Goal: Task Accomplishment & Management: Manage account settings

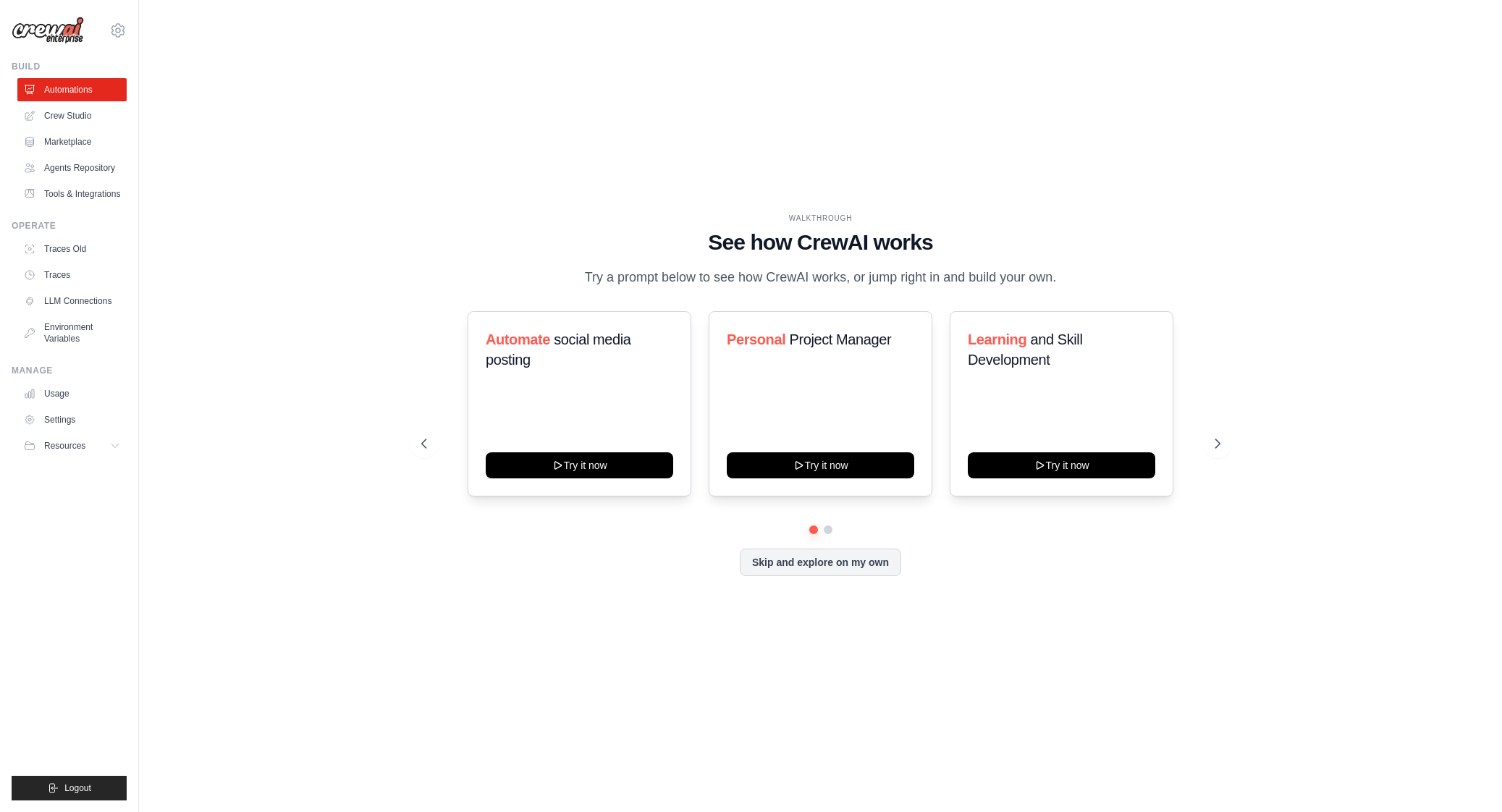
click at [727, 118] on div "WALKTHROUGH See how [PERSON_NAME] works Try a prompt below to see how [PERSON_N…" at bounding box center [820, 406] width 1316 height 783
click at [74, 117] on link "Crew Studio" at bounding box center [74, 115] width 109 height 23
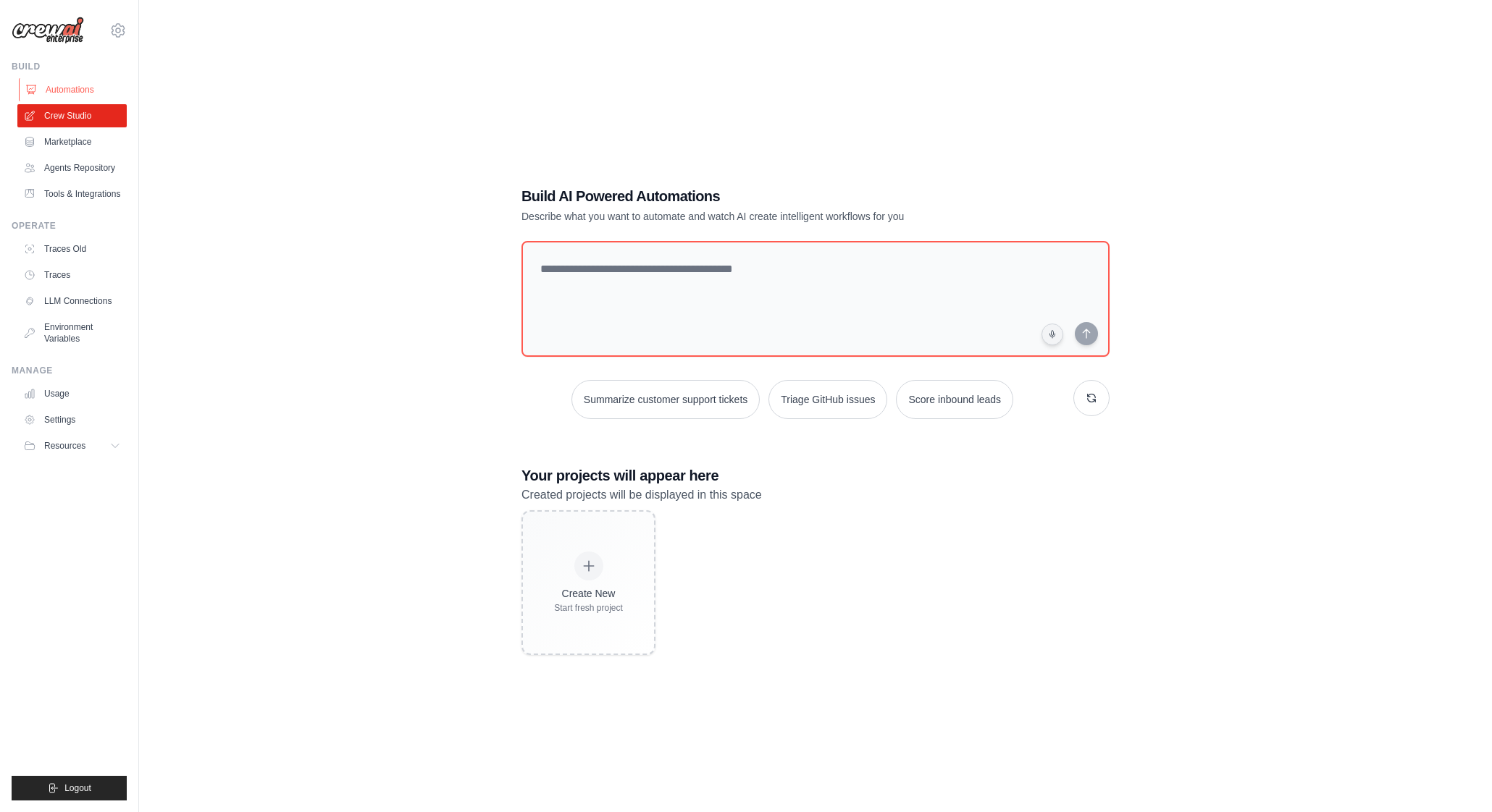
click at [64, 88] on link "Automations" at bounding box center [74, 89] width 109 height 23
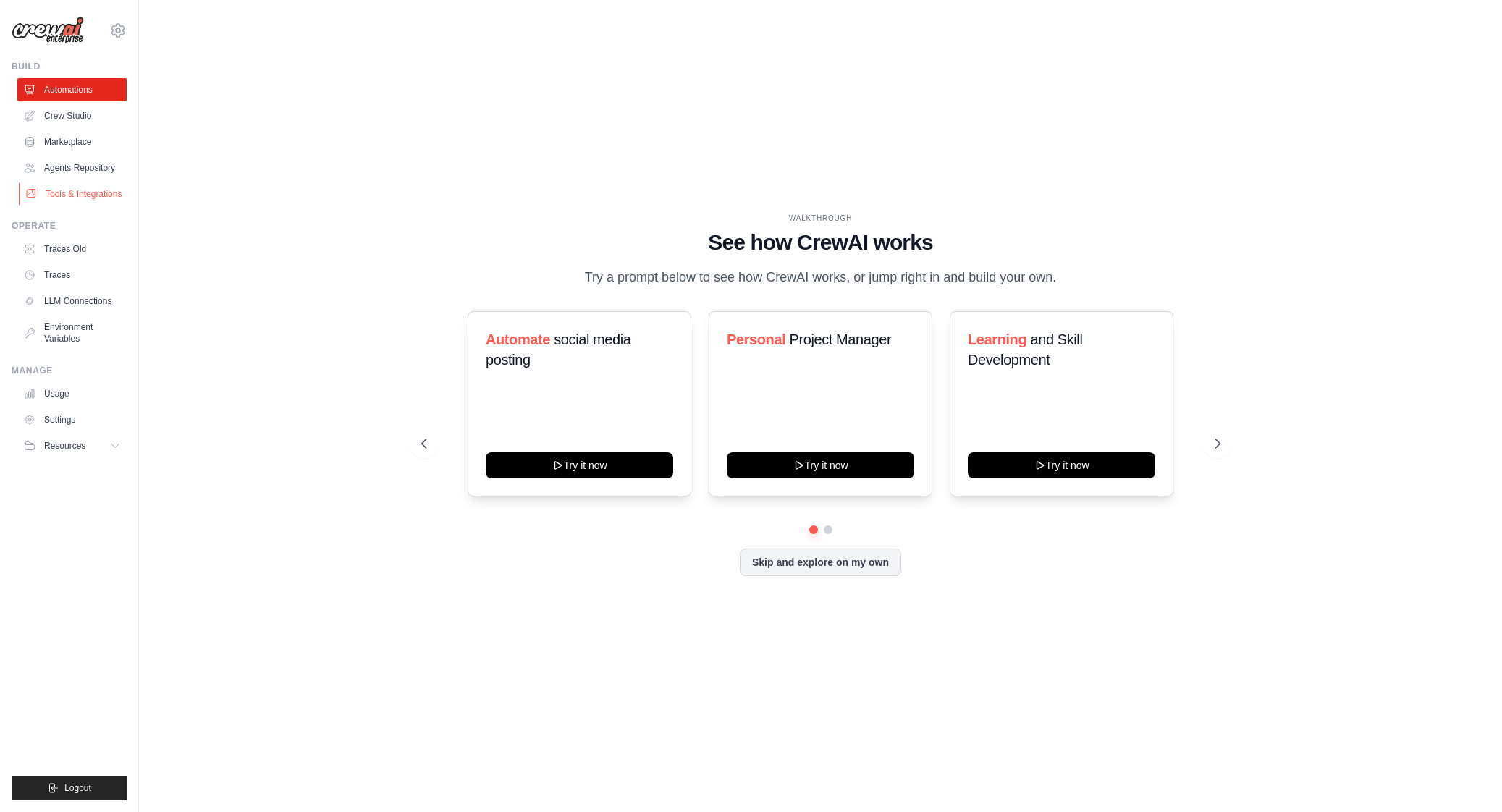
click at [83, 199] on link "Tools & Integrations" at bounding box center [74, 193] width 109 height 23
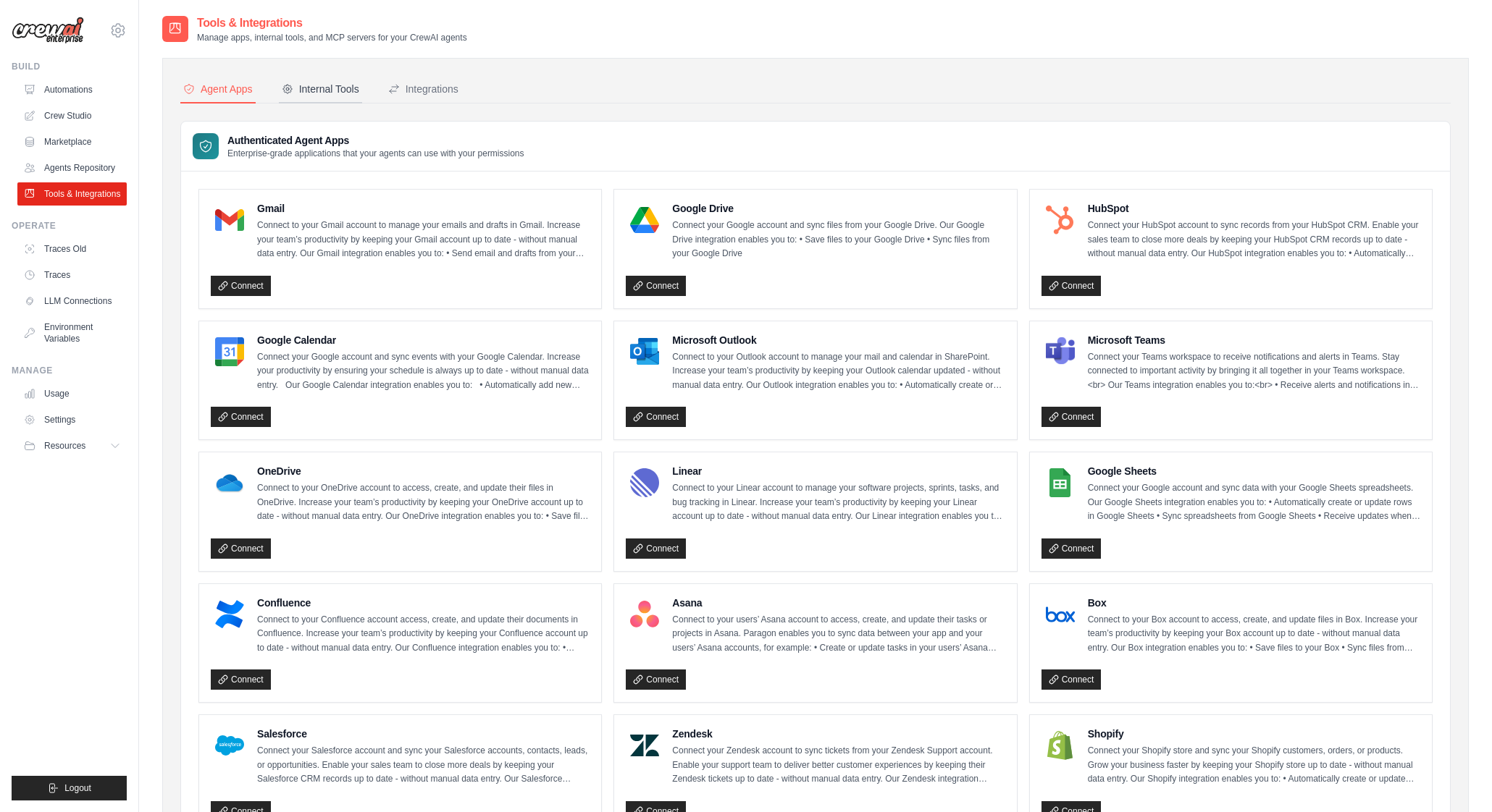
click at [305, 91] on div "Internal Tools" at bounding box center [320, 88] width 77 height 15
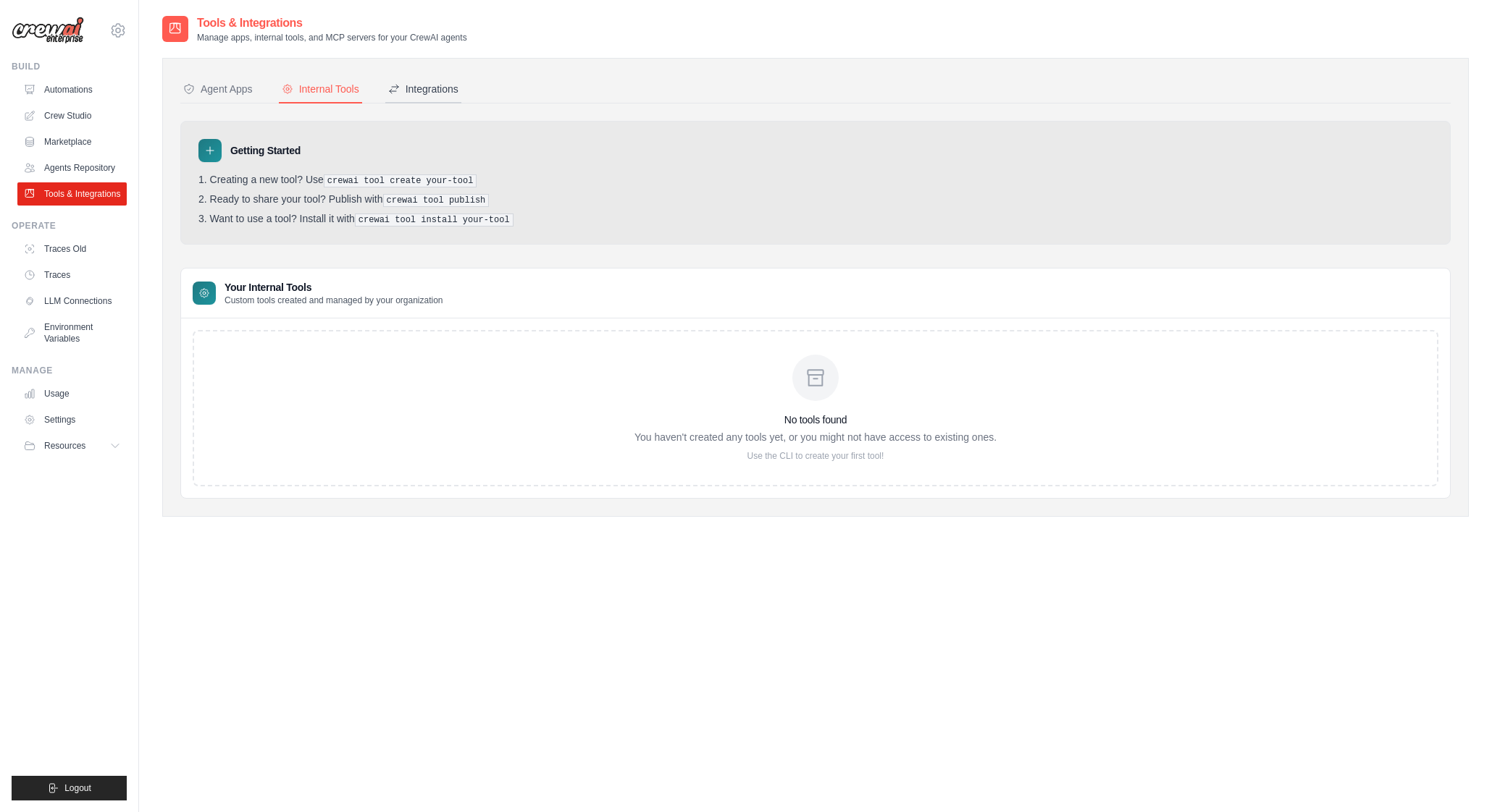
click at [419, 94] on div "Integrations" at bounding box center [423, 88] width 70 height 15
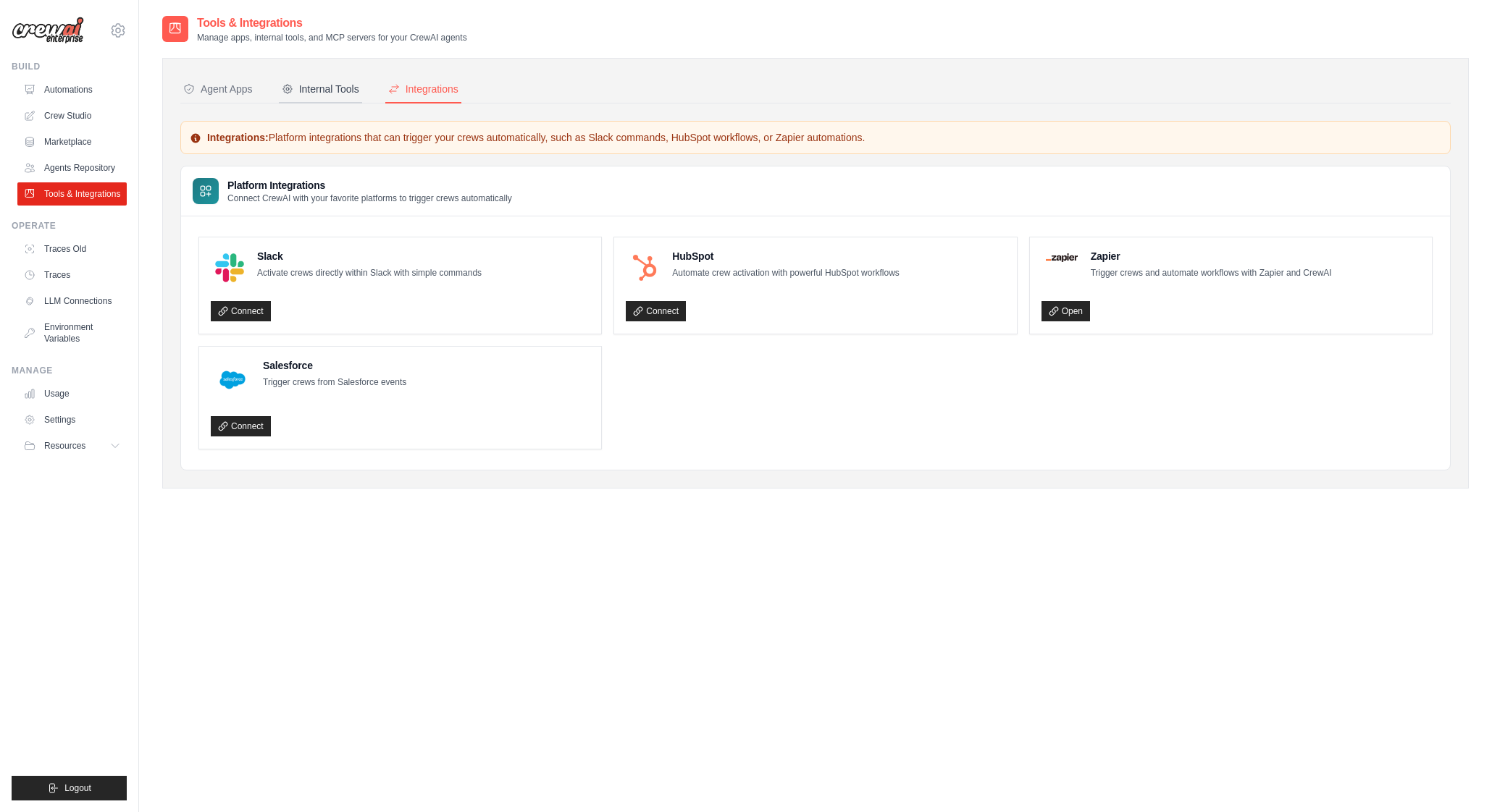
click at [305, 98] on button "Internal Tools" at bounding box center [320, 90] width 83 height 28
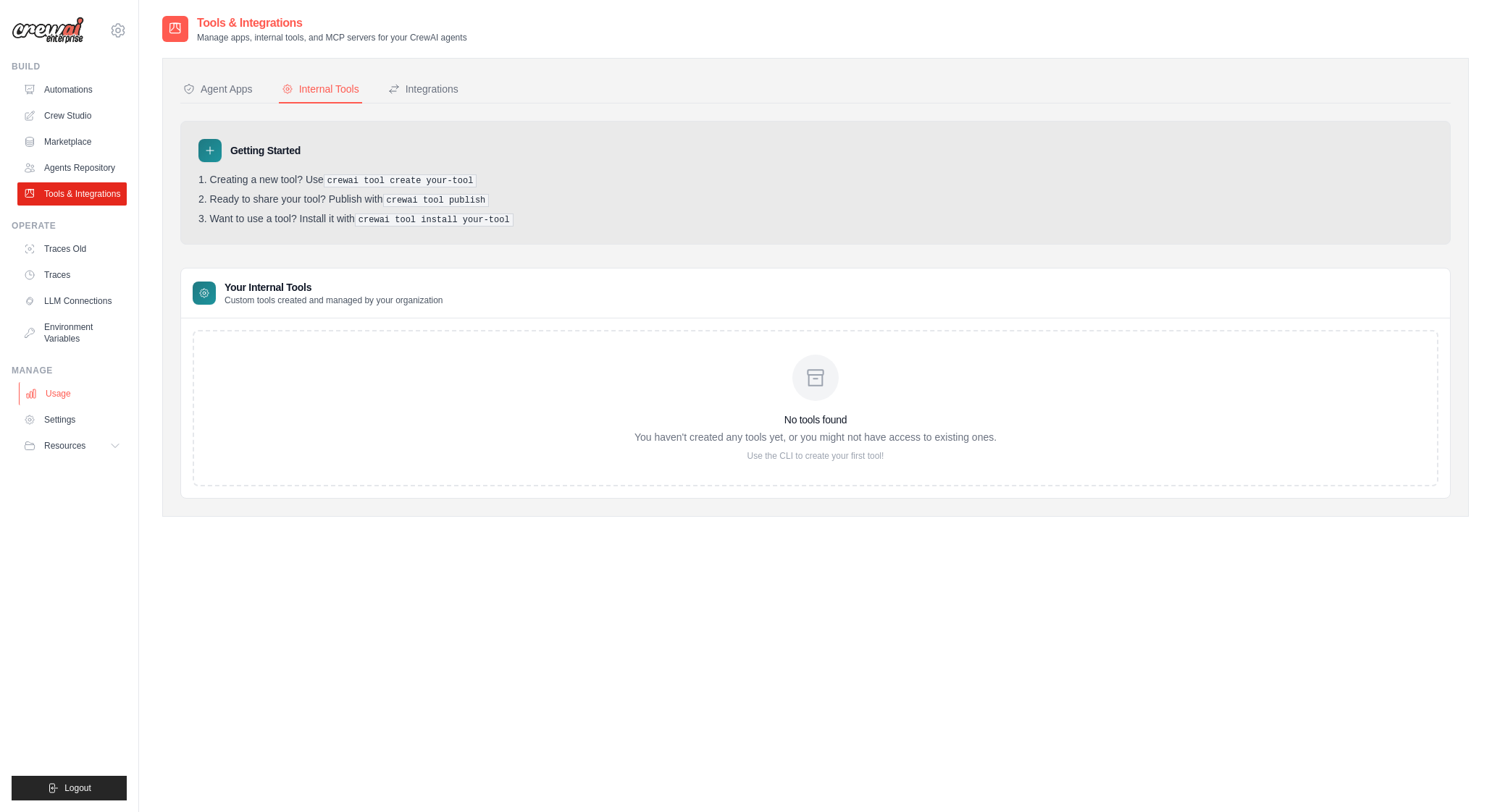
click at [54, 396] on link "Usage" at bounding box center [74, 393] width 109 height 23
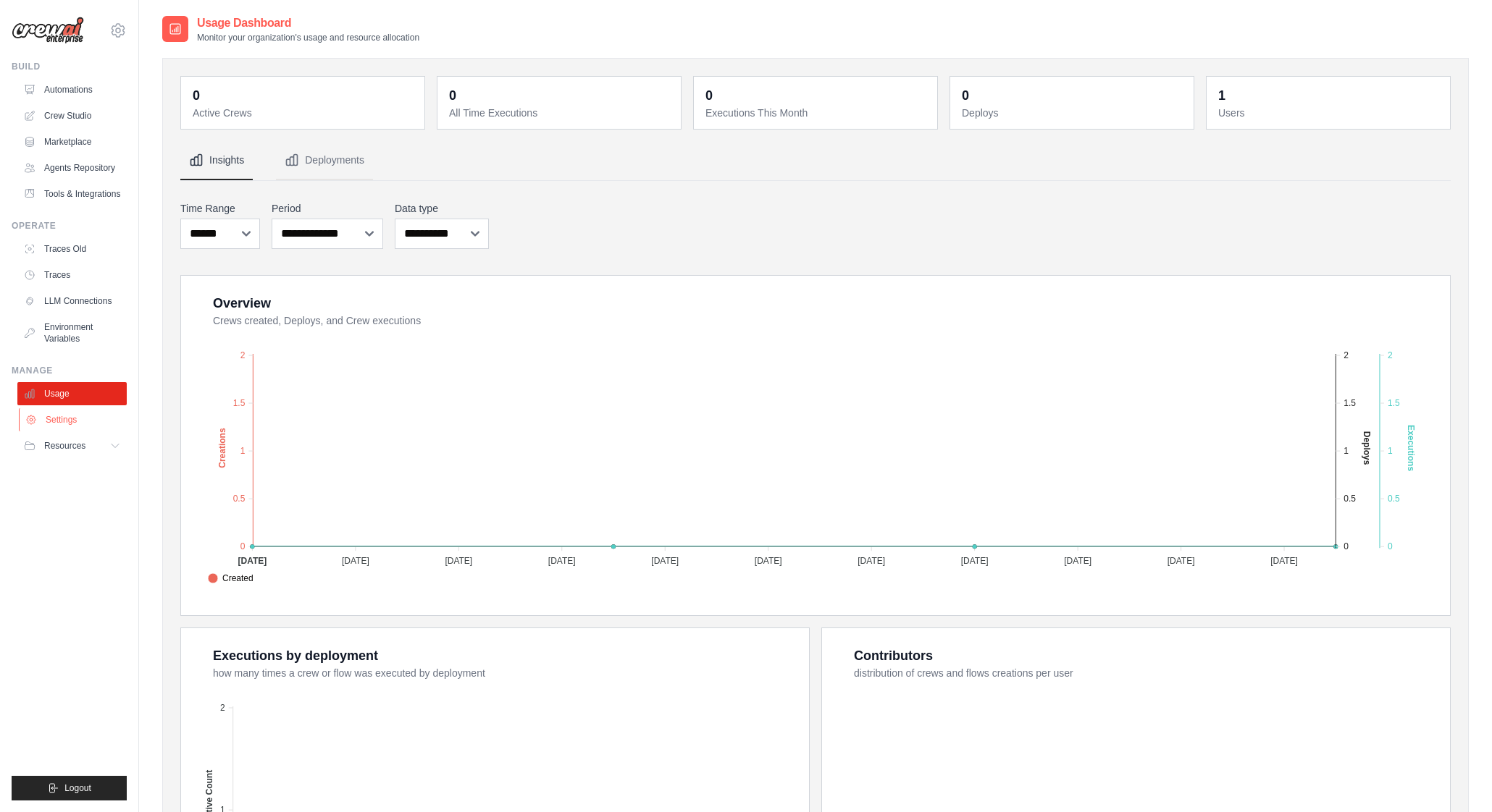
click at [55, 419] on link "Settings" at bounding box center [74, 420] width 109 height 23
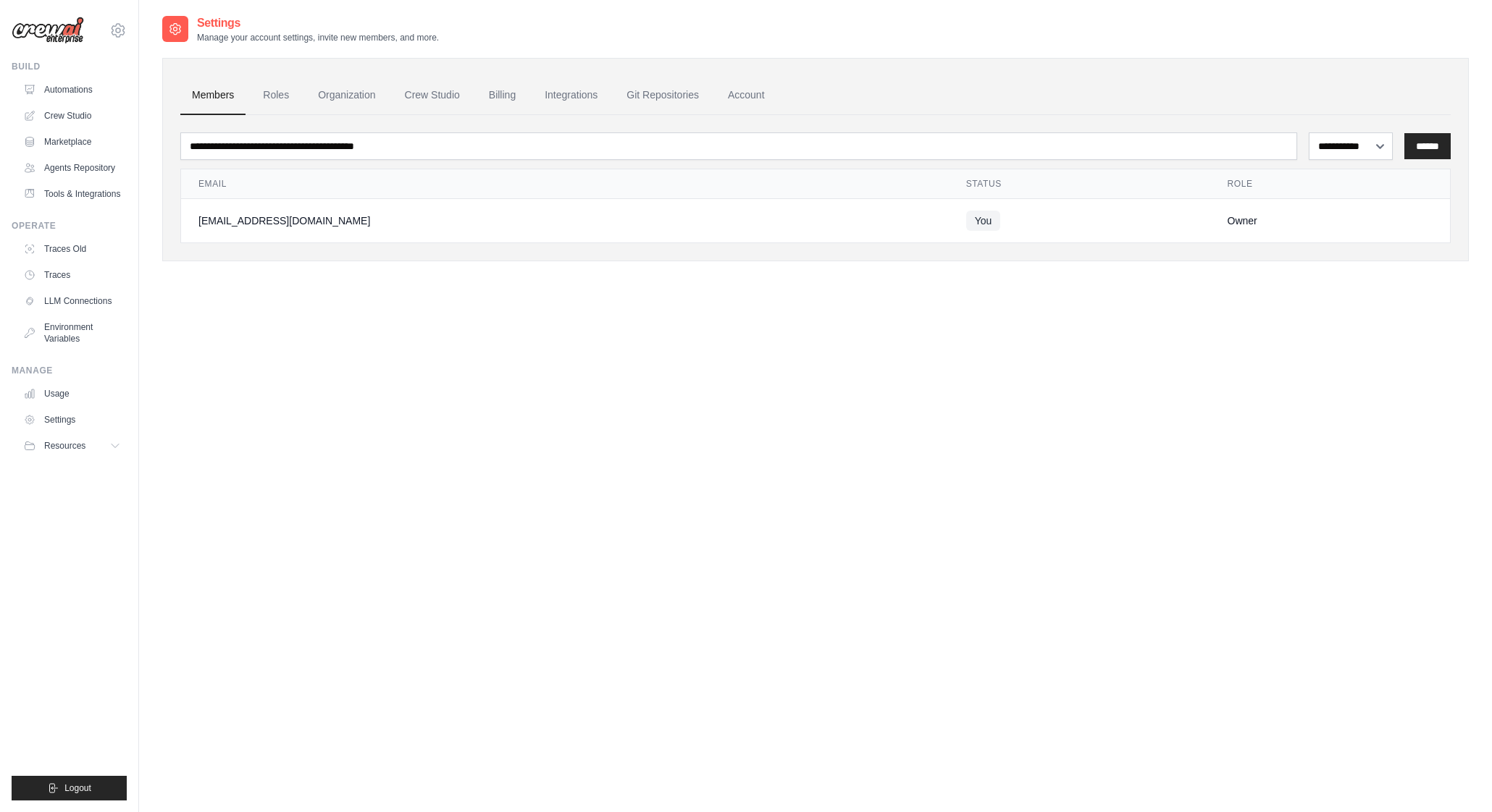
click at [65, 33] on img at bounding box center [47, 30] width 72 height 28
click at [51, 33] on img at bounding box center [47, 30] width 72 height 28
click at [405, 426] on div "**********" at bounding box center [815, 421] width 1306 height 812
